Goal: Task Accomplishment & Management: Manage account settings

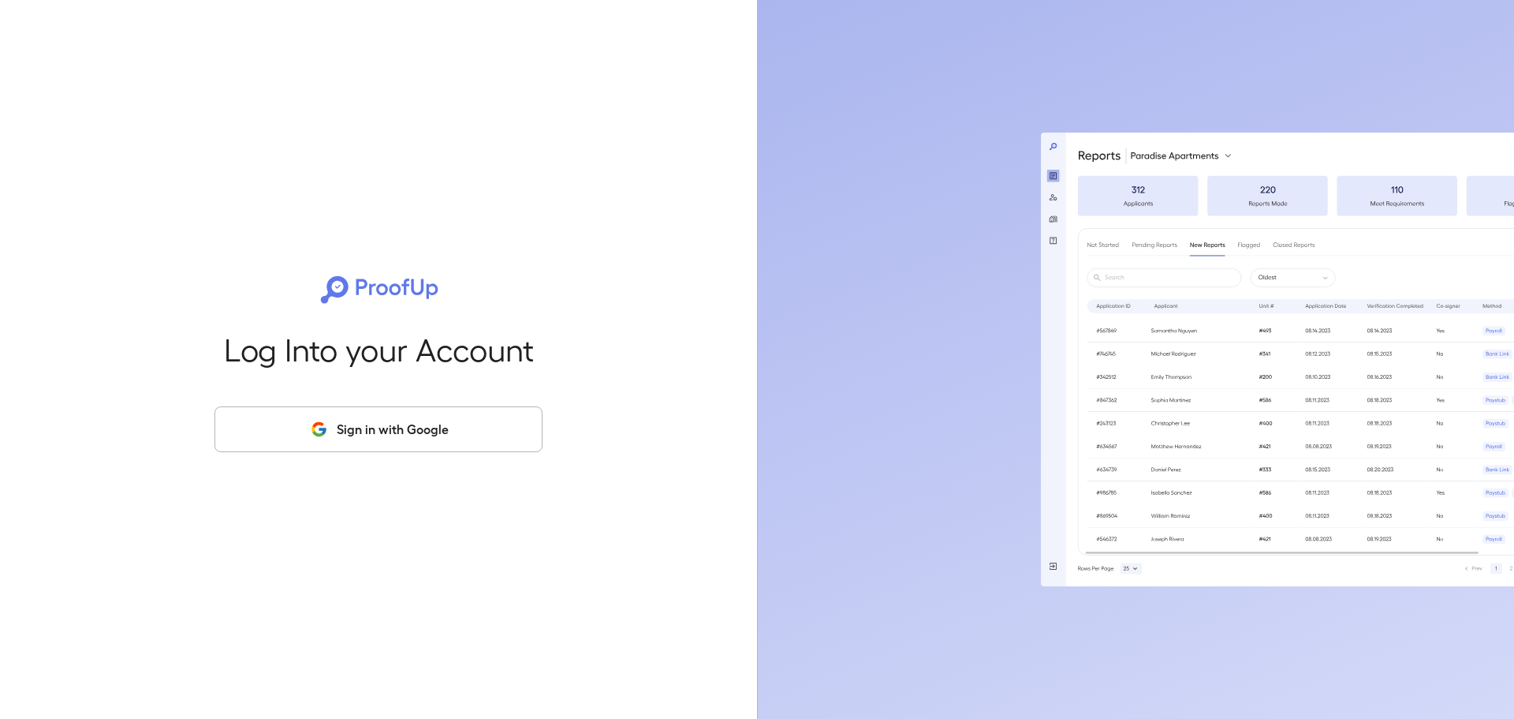
click at [293, 418] on button "Sign in with Google" at bounding box center [379, 429] width 328 height 46
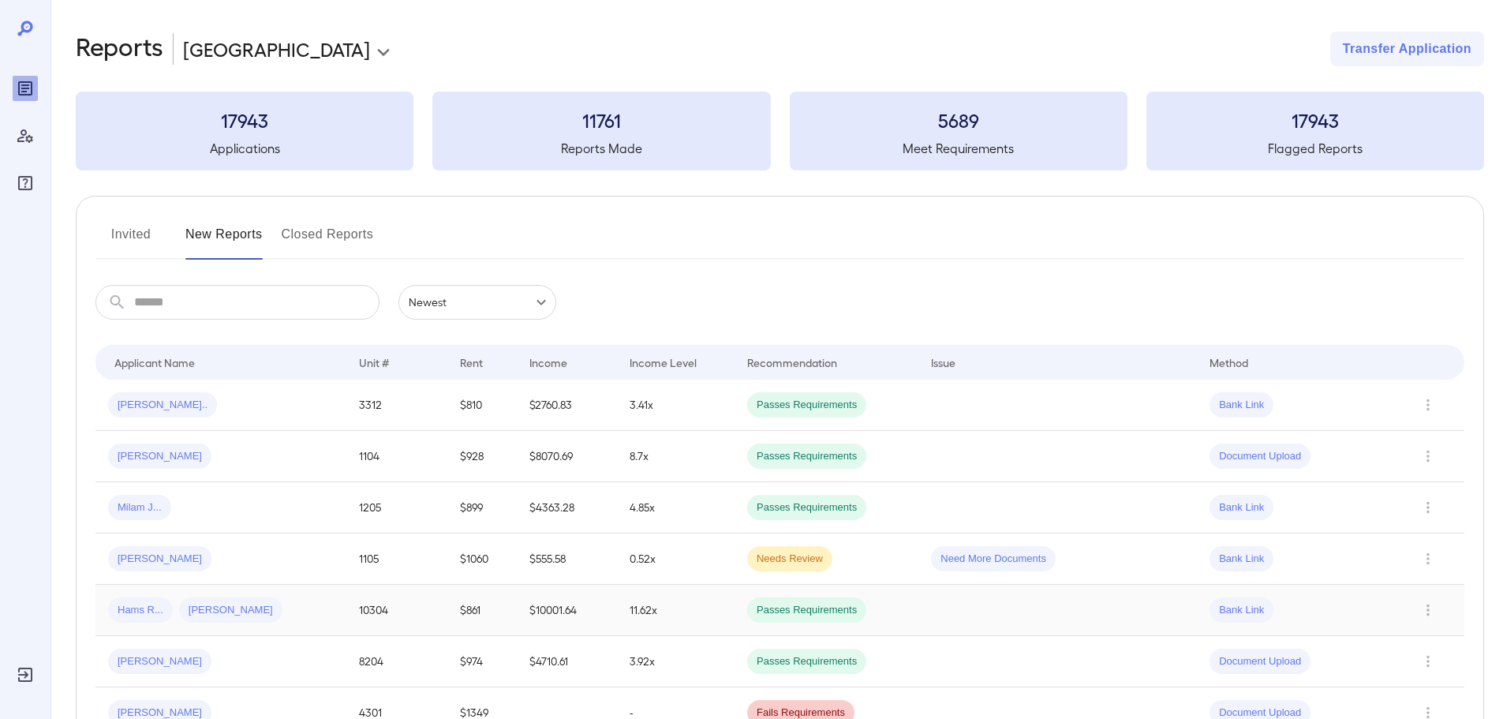
scroll to position [79, 0]
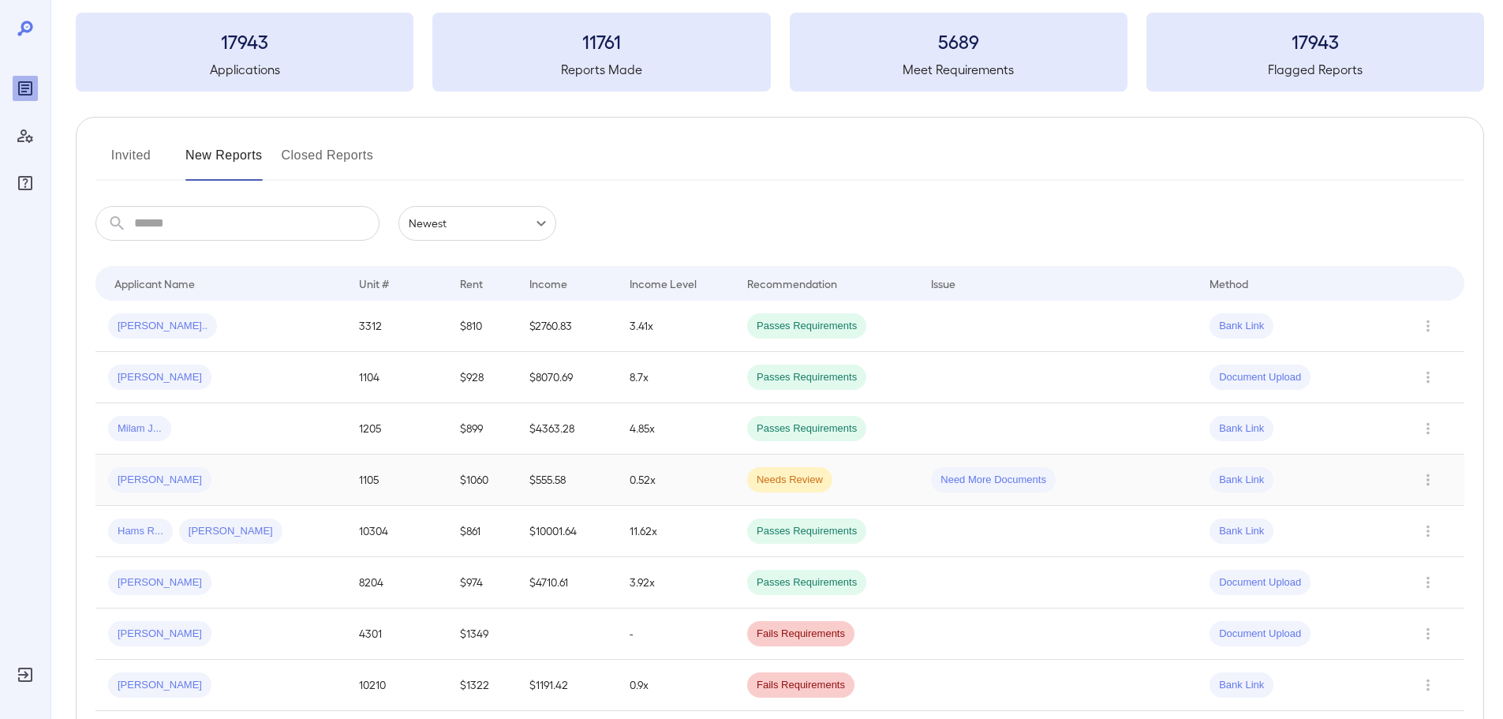
click at [214, 469] on div "[PERSON_NAME]" at bounding box center [221, 479] width 226 height 25
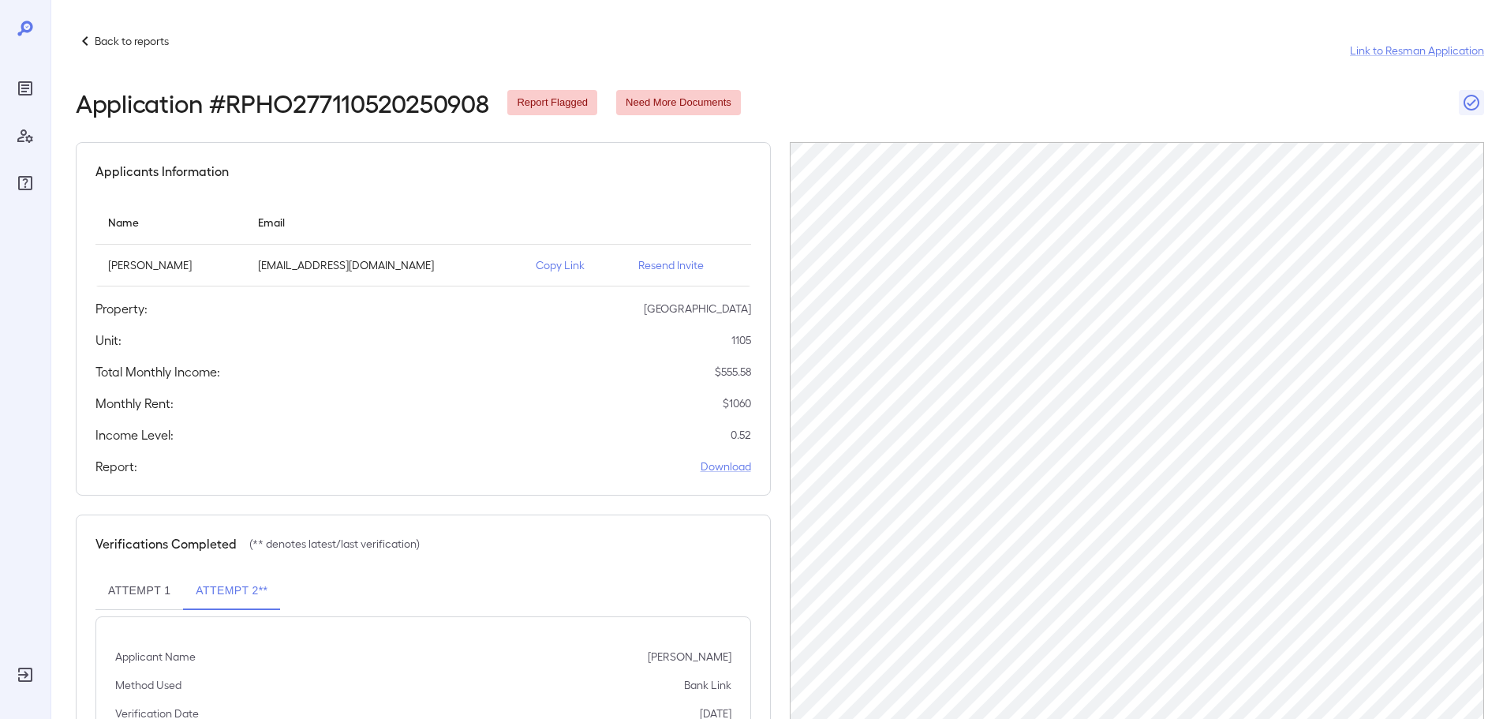
click at [671, 264] on p "Resend Invite" at bounding box center [688, 265] width 100 height 16
